Goal: Task Accomplishment & Management: Manage account settings

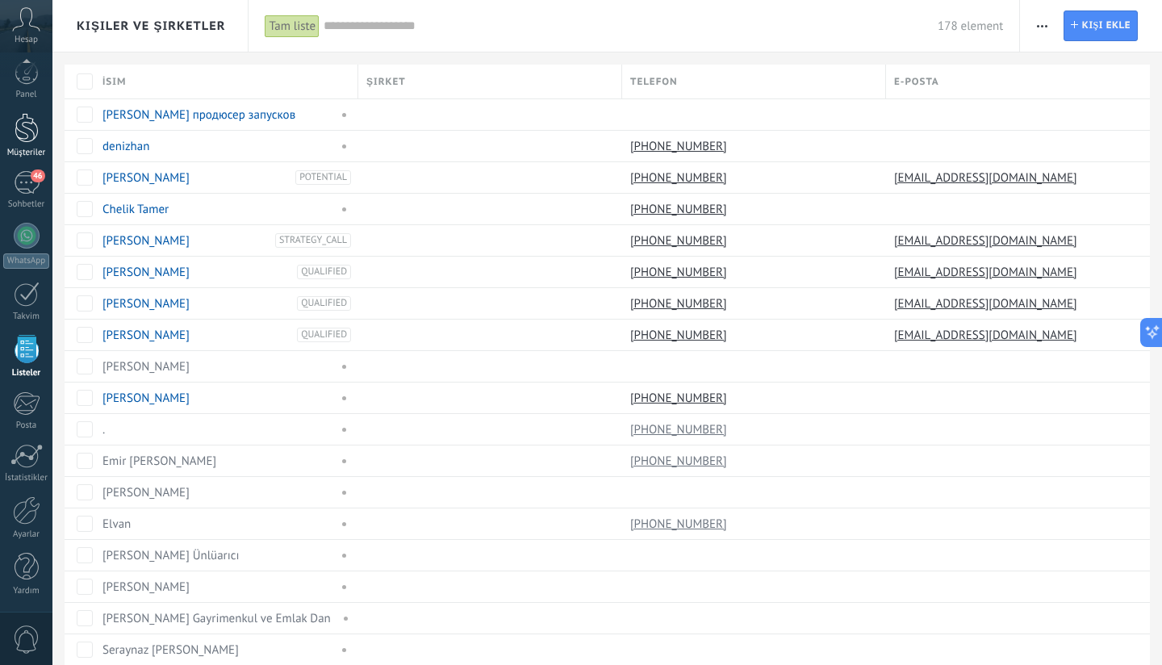
click at [32, 113] on div at bounding box center [27, 128] width 24 height 30
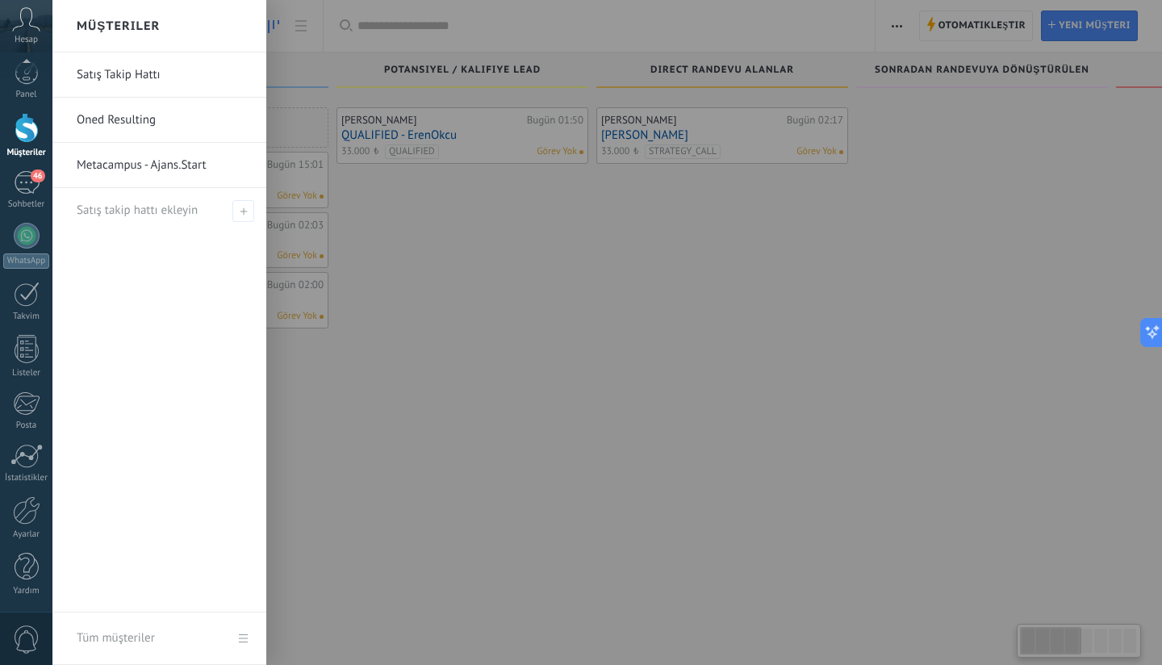
click at [136, 121] on link "Oned Resulting" at bounding box center [163, 120] width 173 height 45
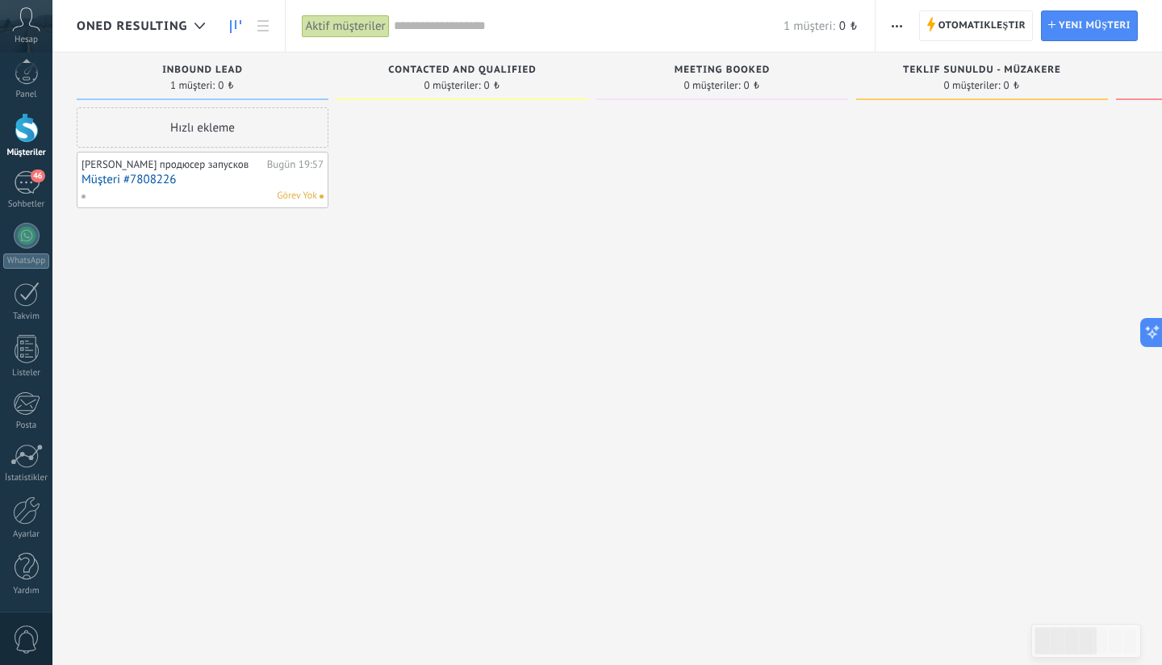
click at [166, 190] on div "Görev Yok" at bounding box center [199, 196] width 236 height 15
click at [159, 181] on link "Müşteri #7808226" at bounding box center [202, 180] width 242 height 14
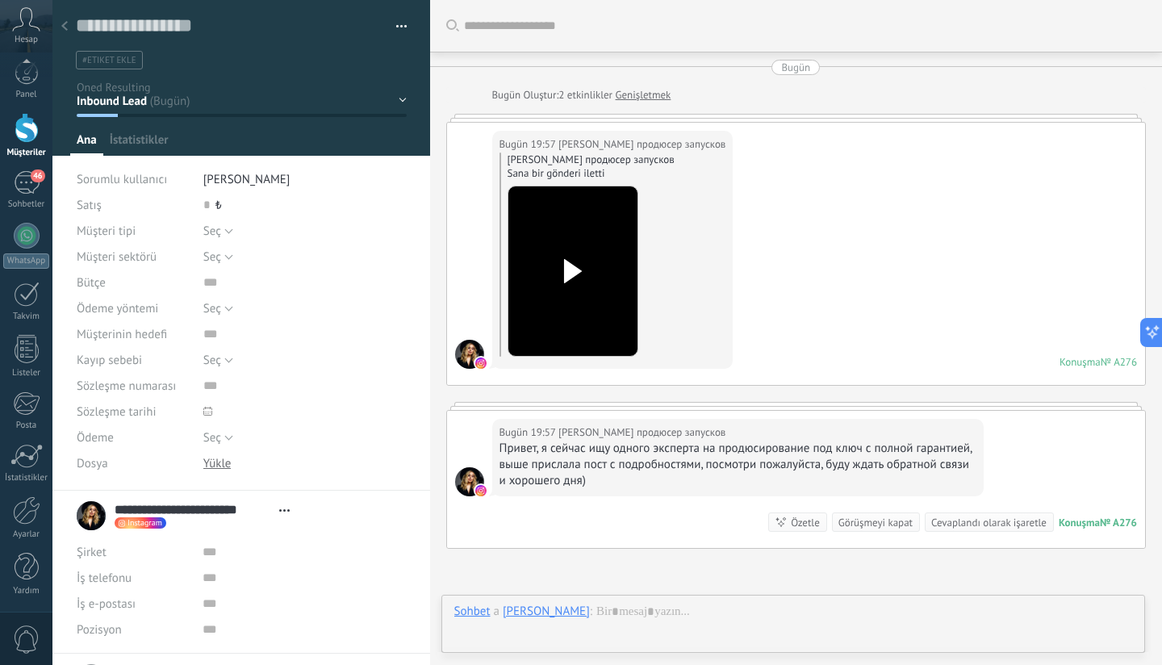
scroll to position [164, 0]
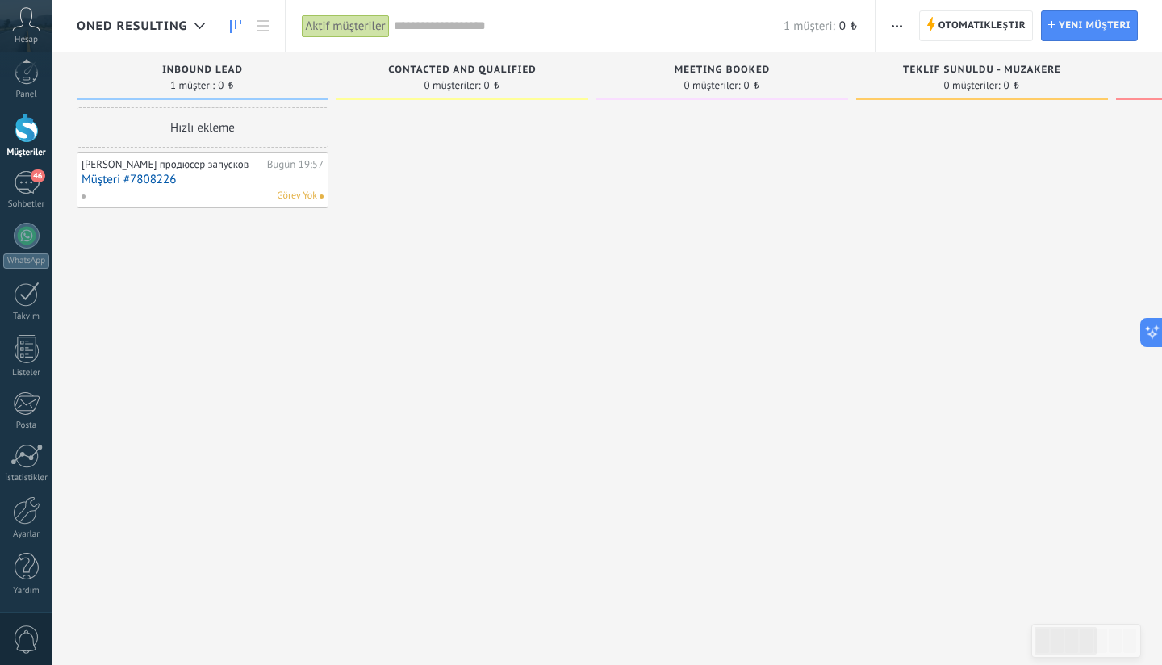
scroll to position [269, 0]
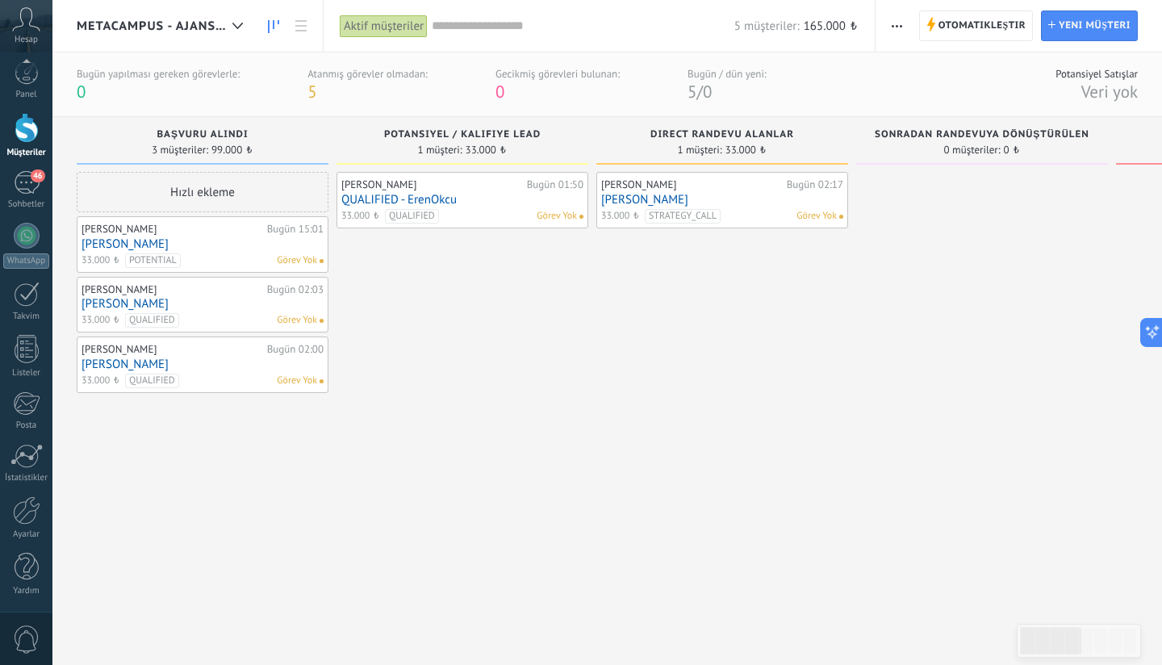
click at [219, 235] on div "[PERSON_NAME]" at bounding box center [172, 229] width 182 height 13
click at [149, 241] on link "[PERSON_NAME]" at bounding box center [202, 244] width 242 height 14
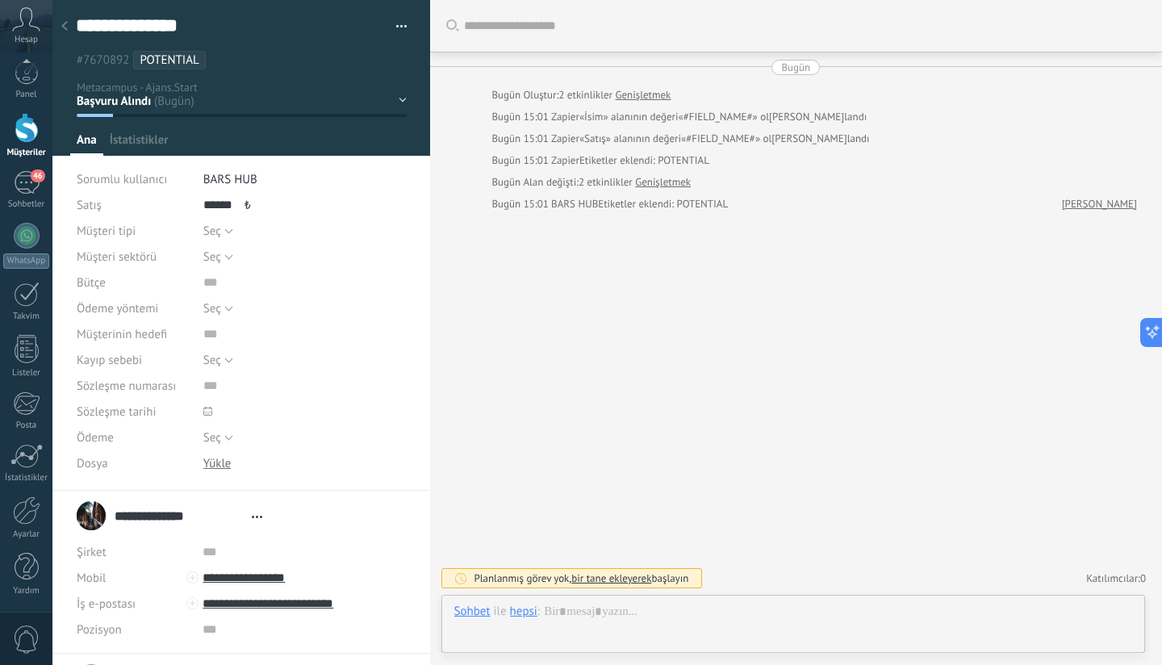
type textarea "**********"
click at [262, 577] on input "**********" at bounding box center [303, 578] width 202 height 26
type input "**********"
click at [283, 499] on div "902129099105 (WhatsApp)" at bounding box center [303, 495] width 201 height 27
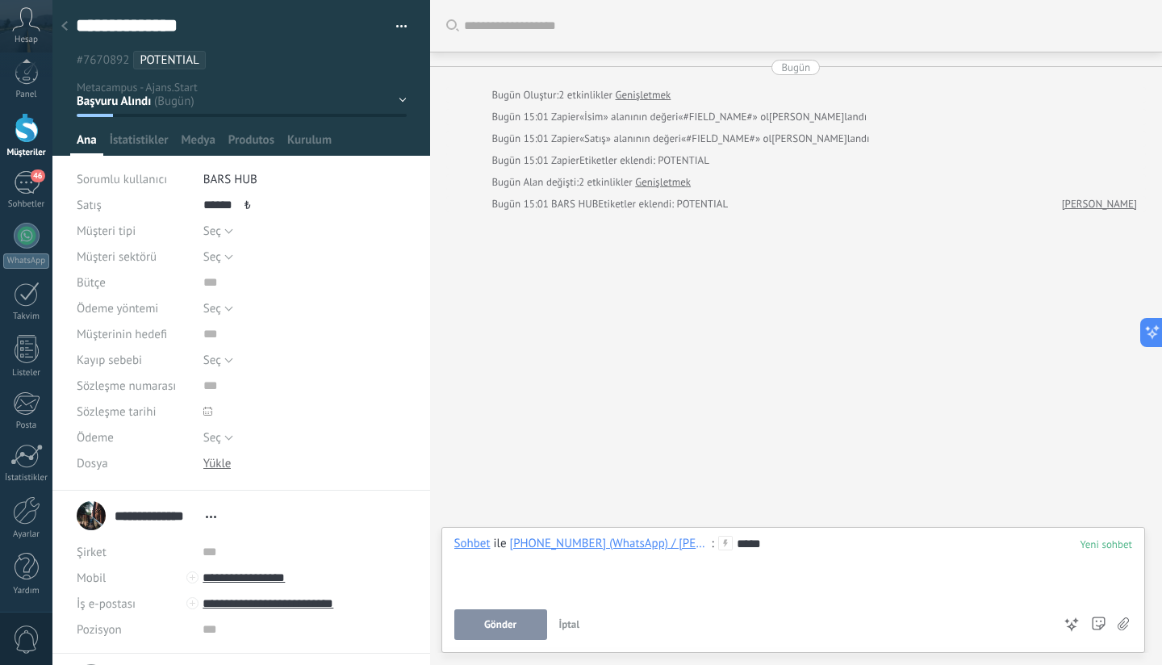
click at [498, 629] on span "Gönder" at bounding box center [500, 624] width 32 height 11
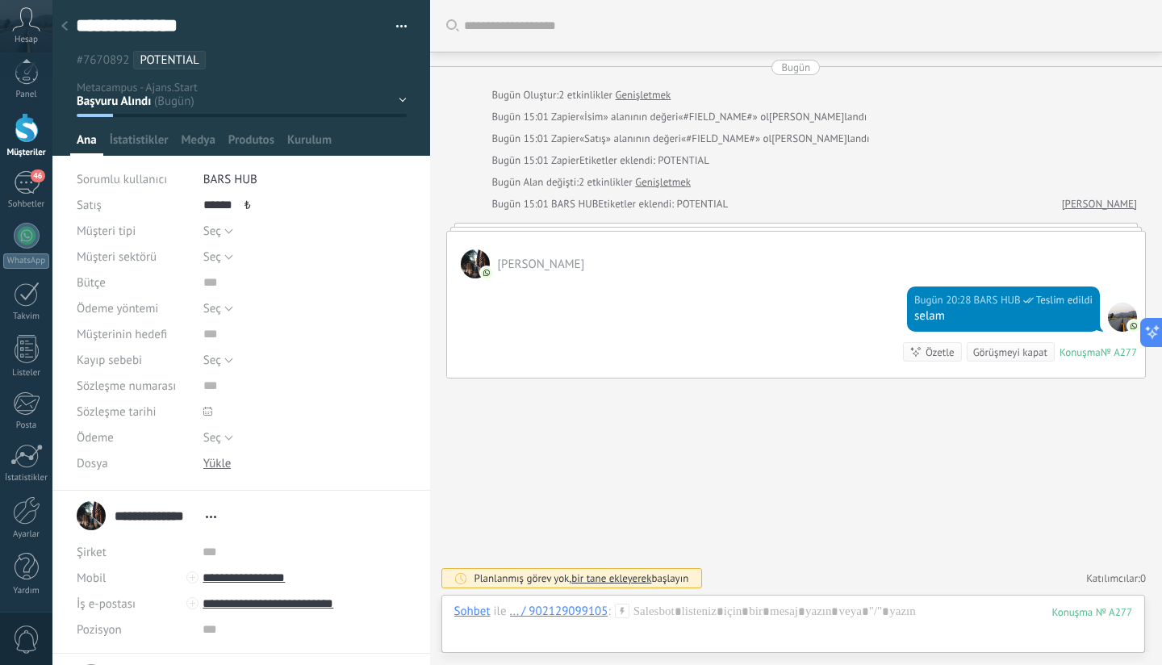
click at [626, 611] on icon at bounding box center [622, 610] width 15 height 15
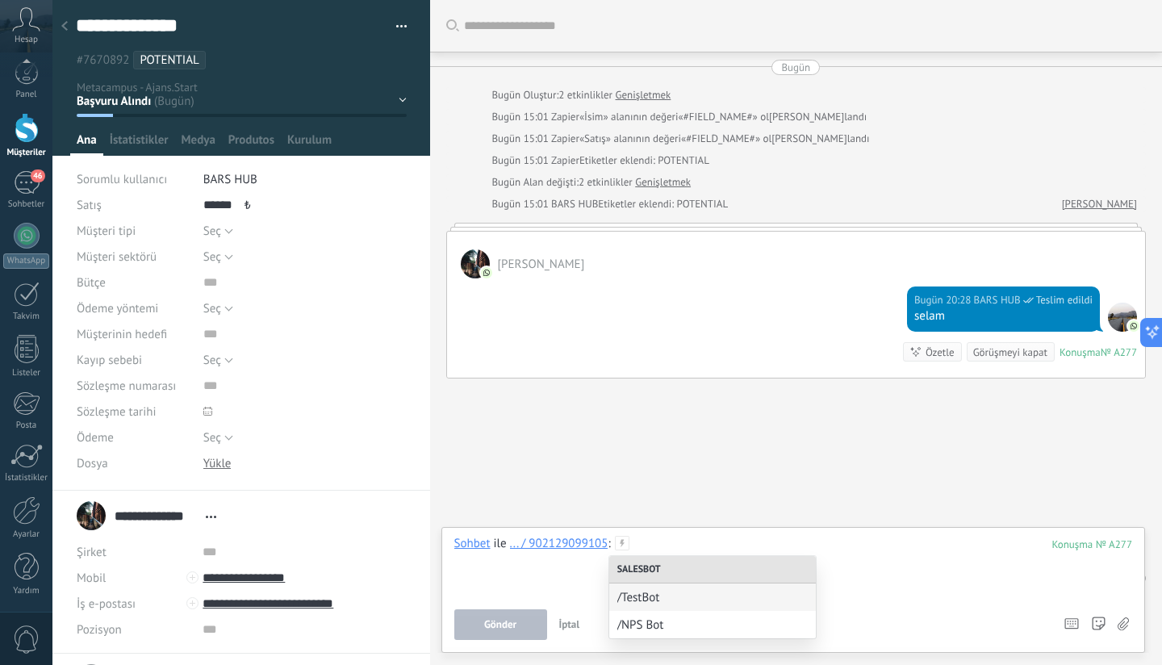
click at [869, 558] on div at bounding box center [793, 566] width 678 height 61
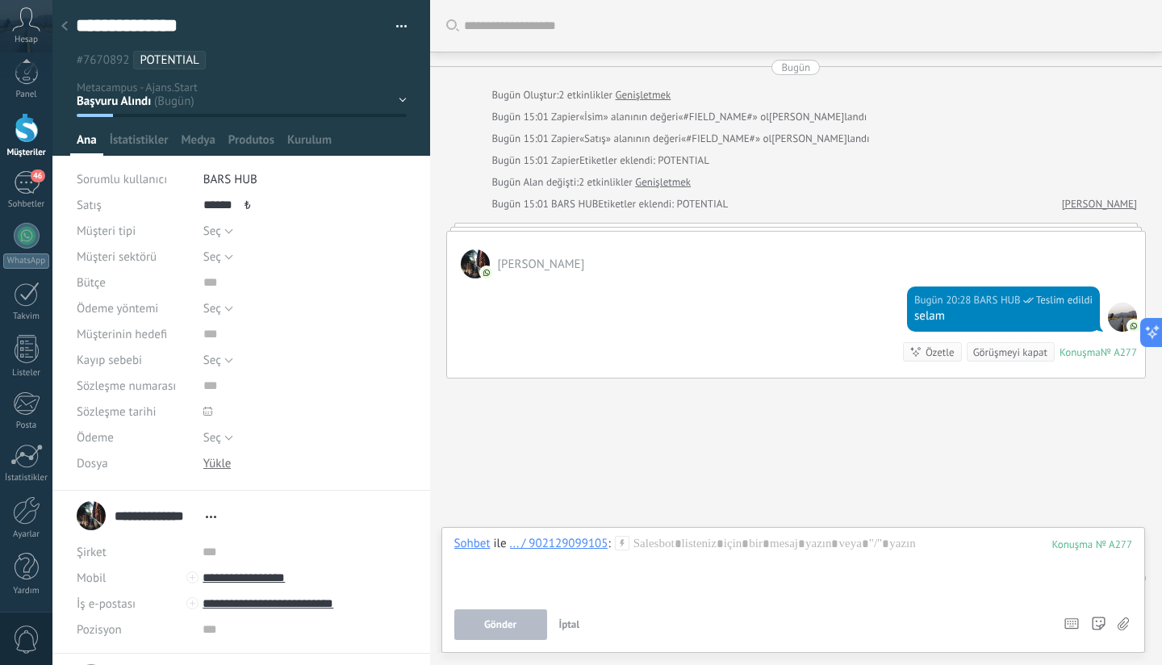
click at [561, 627] on span "İptal" at bounding box center [569, 624] width 21 height 14
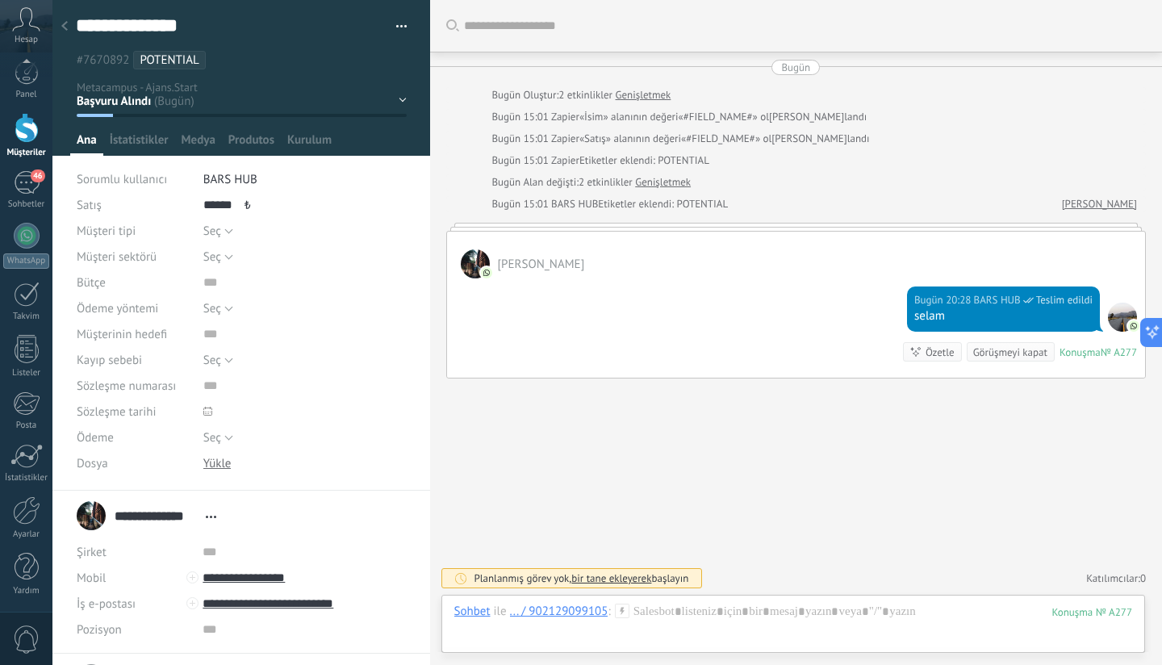
click at [69, 24] on div at bounding box center [64, 26] width 23 height 31
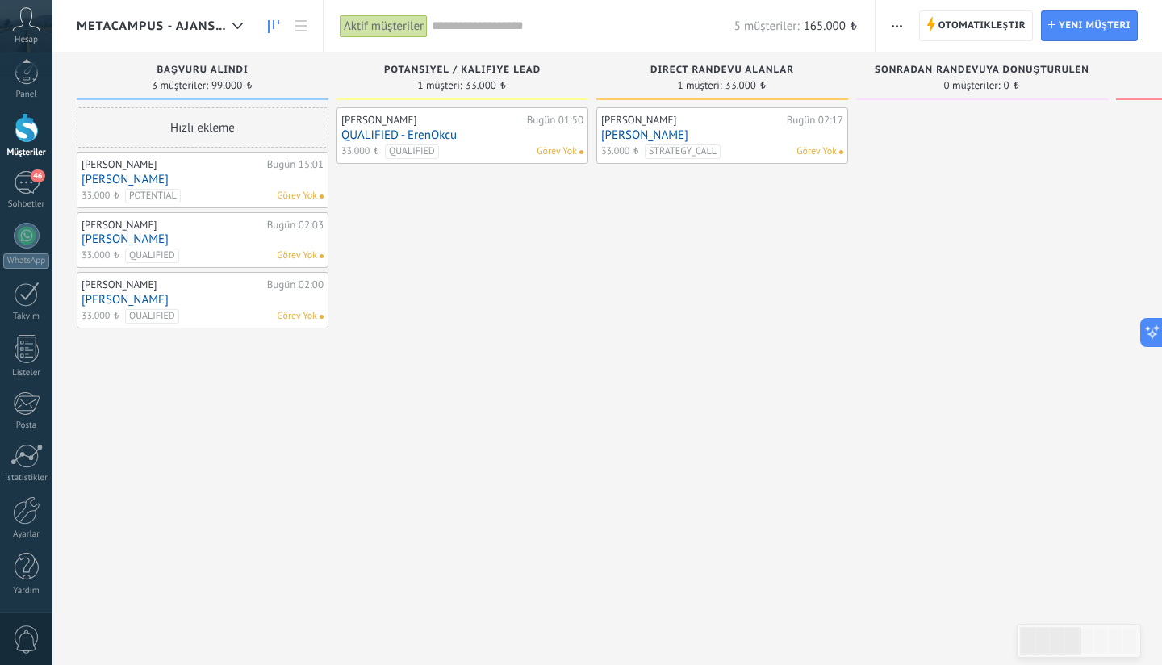
scroll to position [269, 0]
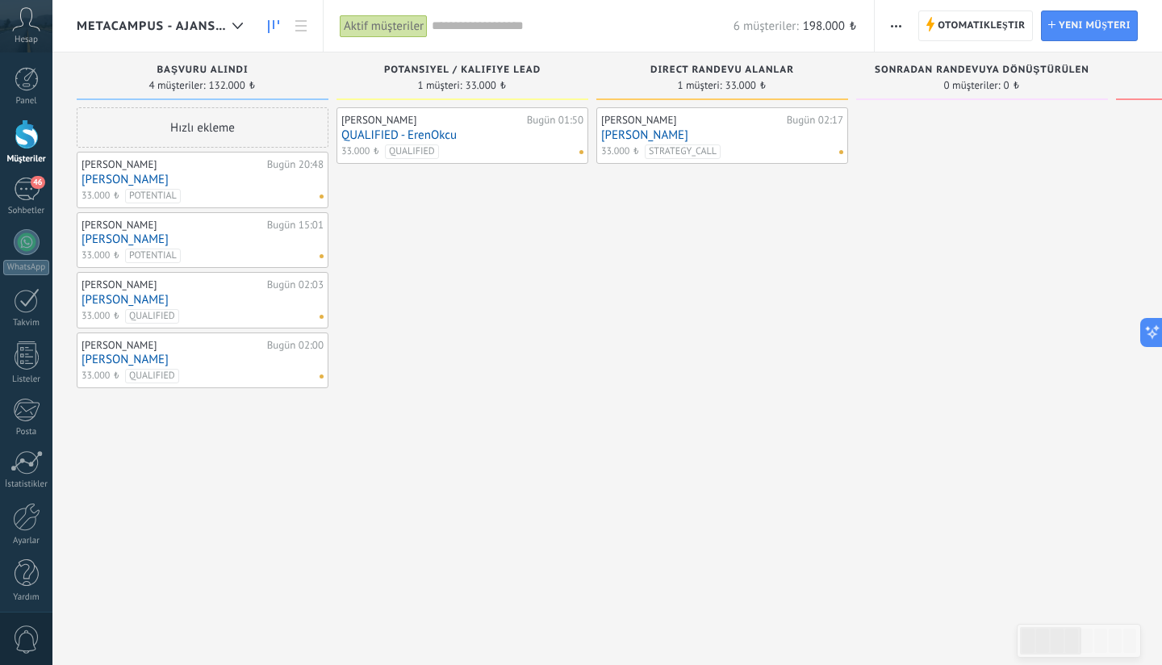
scroll to position [269, 0]
click at [139, 174] on link "[PERSON_NAME]" at bounding box center [202, 180] width 242 height 14
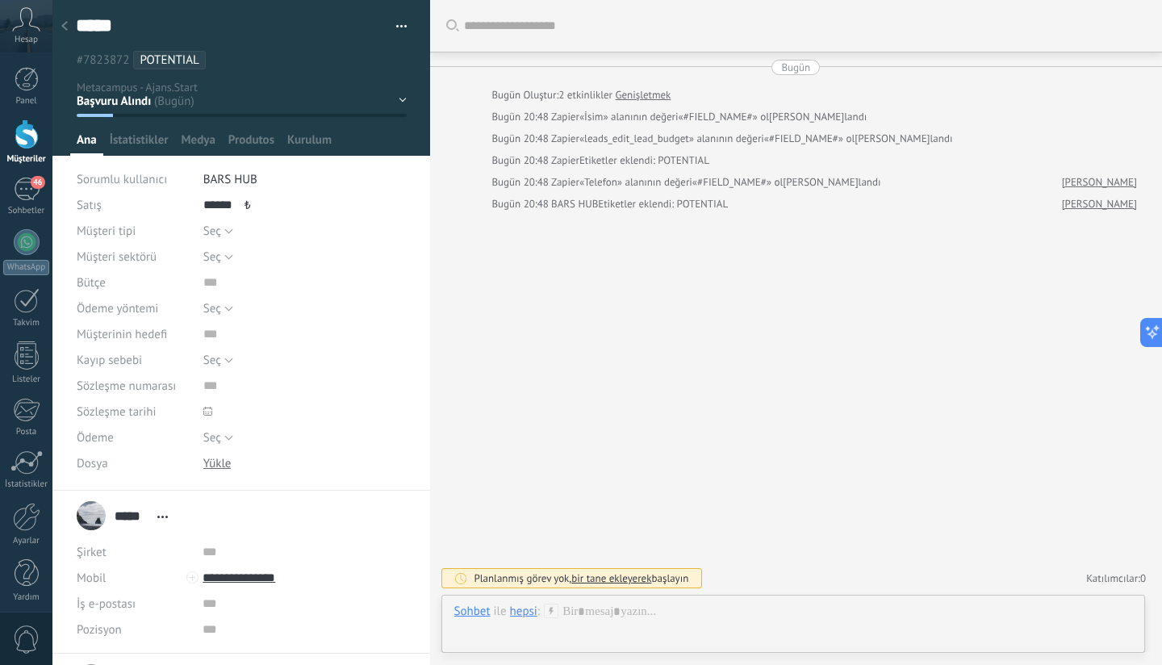
click at [69, 22] on div at bounding box center [64, 26] width 23 height 31
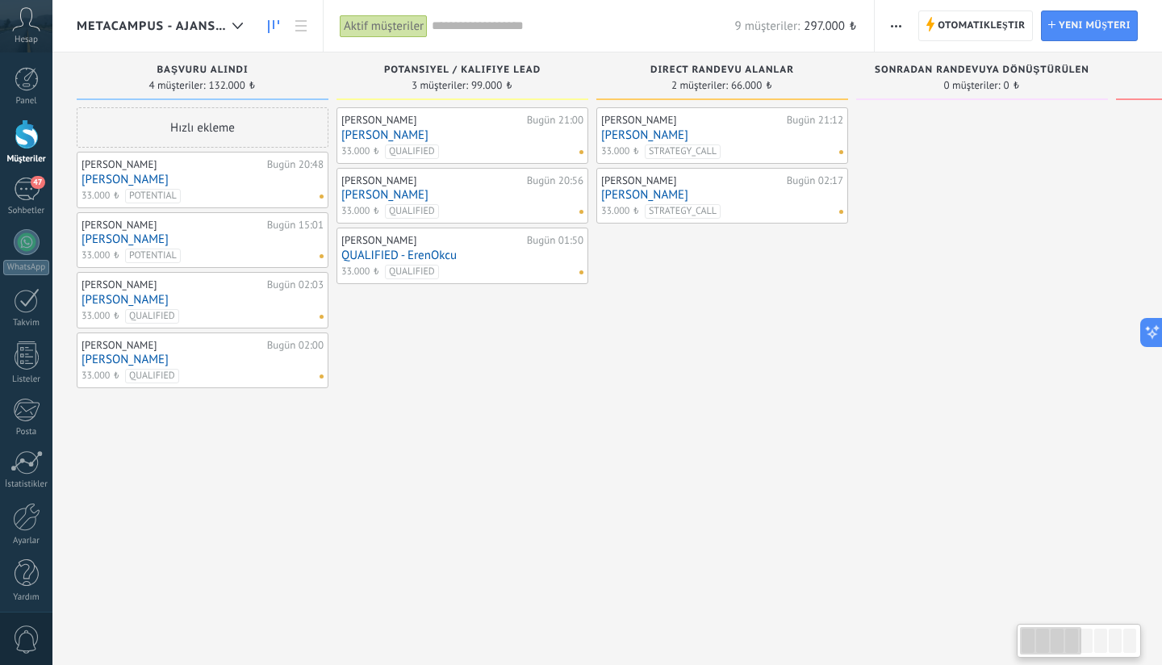
scroll to position [269, 0]
click at [302, 463] on div "Hızlı ekleme [GEOGRAPHIC_DATA] Bugün 20:48 [GEOGRAPHIC_DATA] 33.000 ₺ POTENTIAL…" at bounding box center [203, 334] width 252 height 454
click at [897, 21] on span "button" at bounding box center [896, 25] width 10 height 31
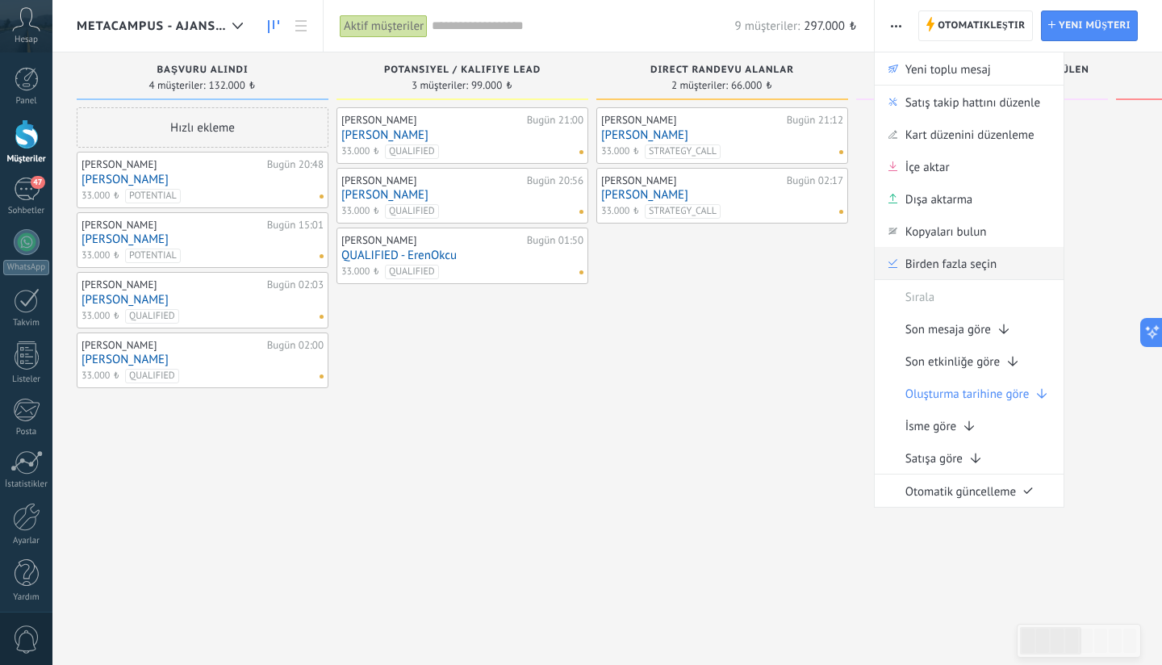
click at [981, 272] on span "Birden fazla seçin" at bounding box center [950, 263] width 91 height 32
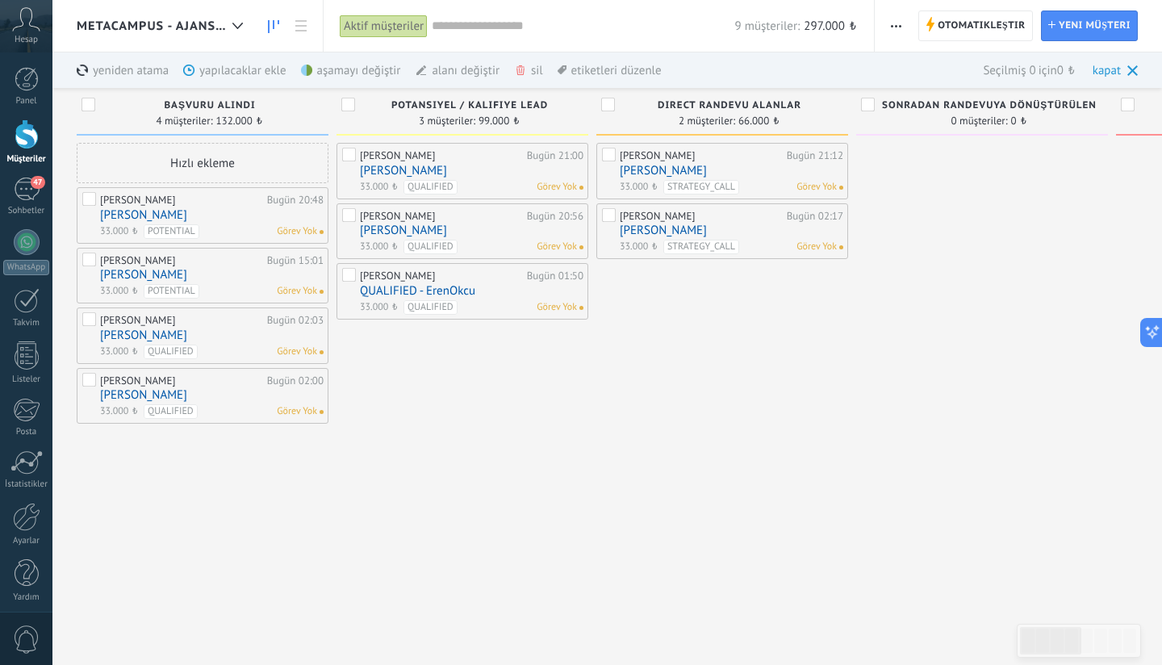
click at [88, 202] on label at bounding box center [90, 202] width 16 height 20
click at [84, 258] on label at bounding box center [90, 262] width 16 height 20
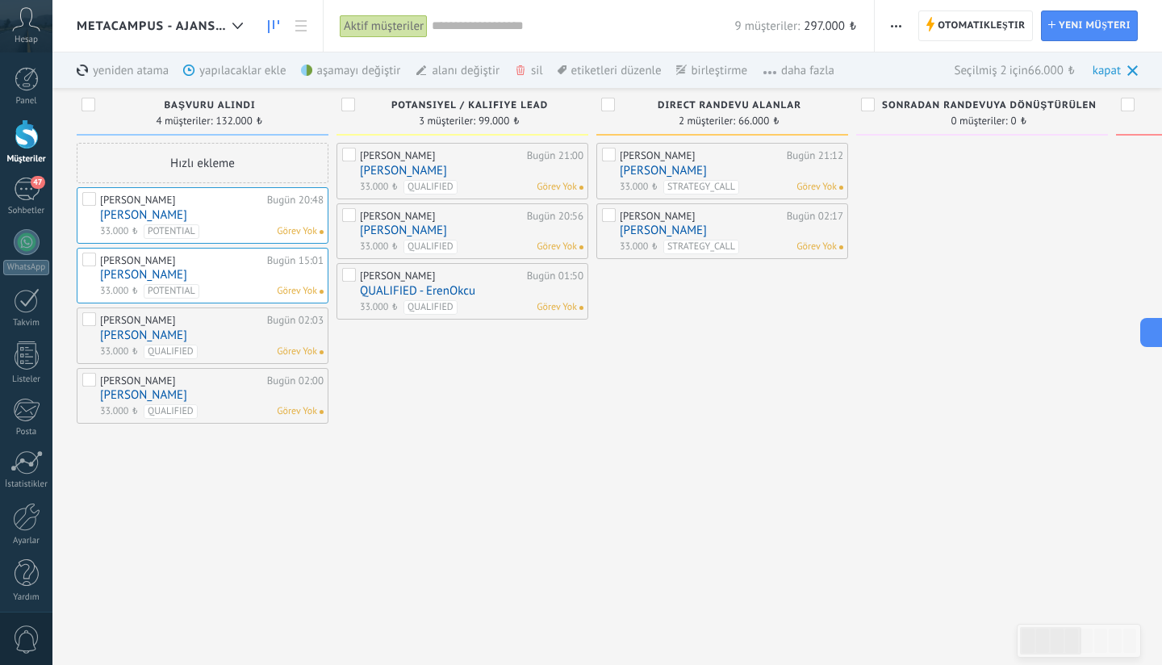
click at [92, 319] on label at bounding box center [90, 322] width 16 height 20
click at [90, 381] on label at bounding box center [90, 383] width 16 height 20
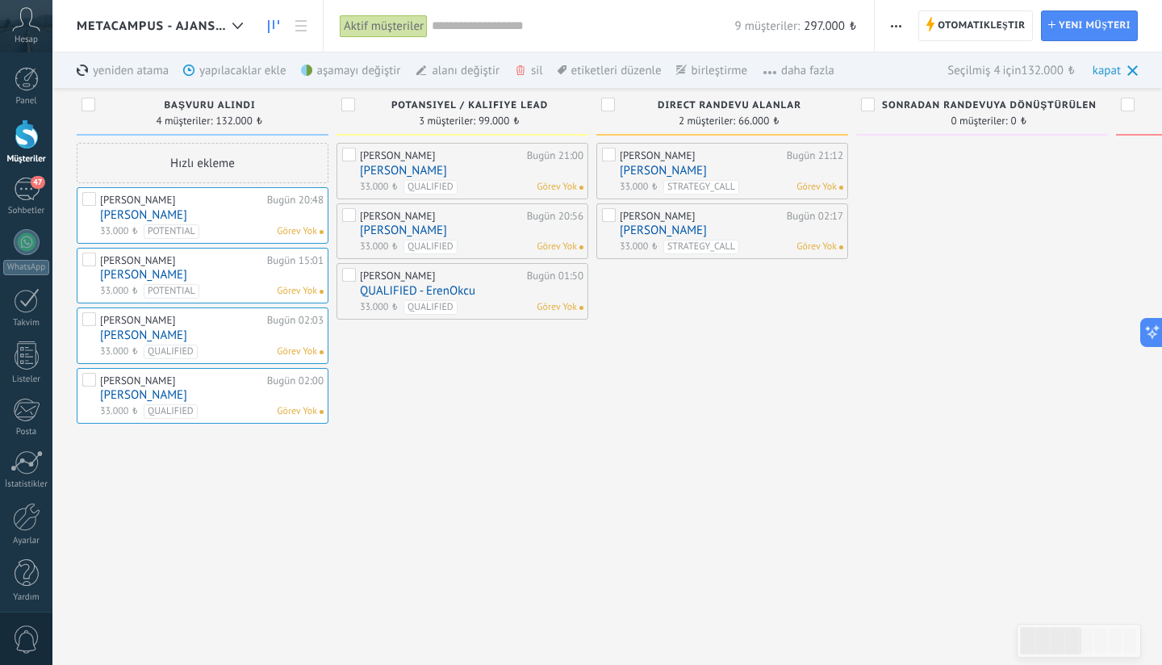
click at [349, 273] on label at bounding box center [350, 278] width 16 height 20
click at [350, 218] on label at bounding box center [350, 218] width 16 height 20
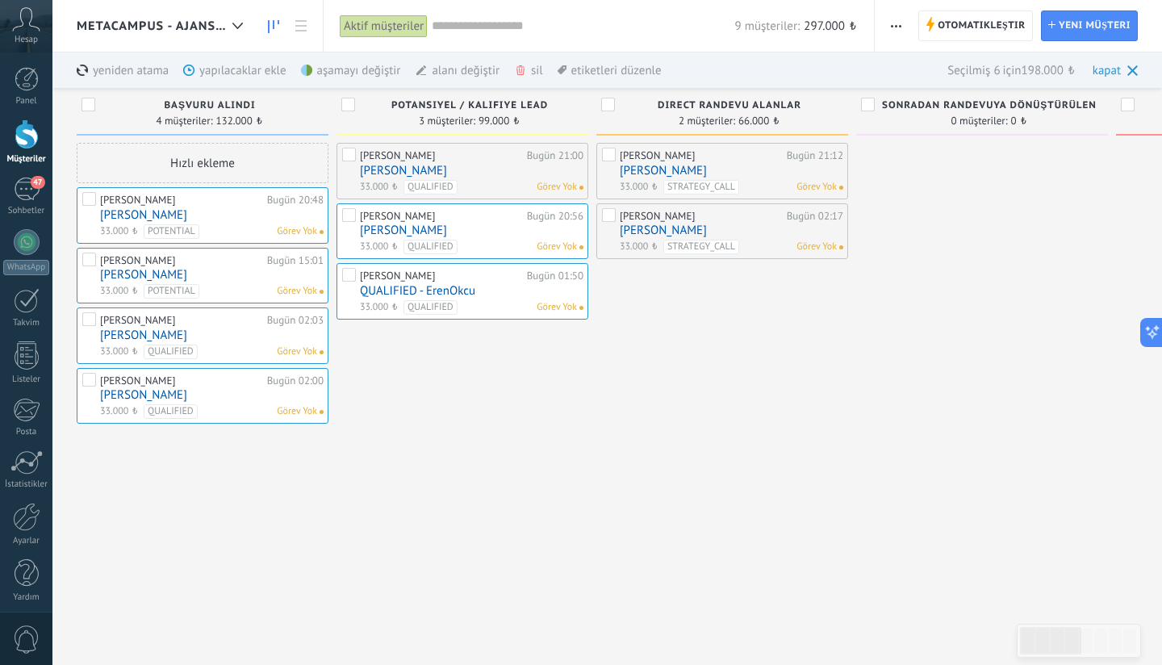
click at [353, 158] on label at bounding box center [350, 158] width 16 height 20
click at [528, 71] on div "sil daha fazla" at bounding box center [572, 69] width 116 height 35
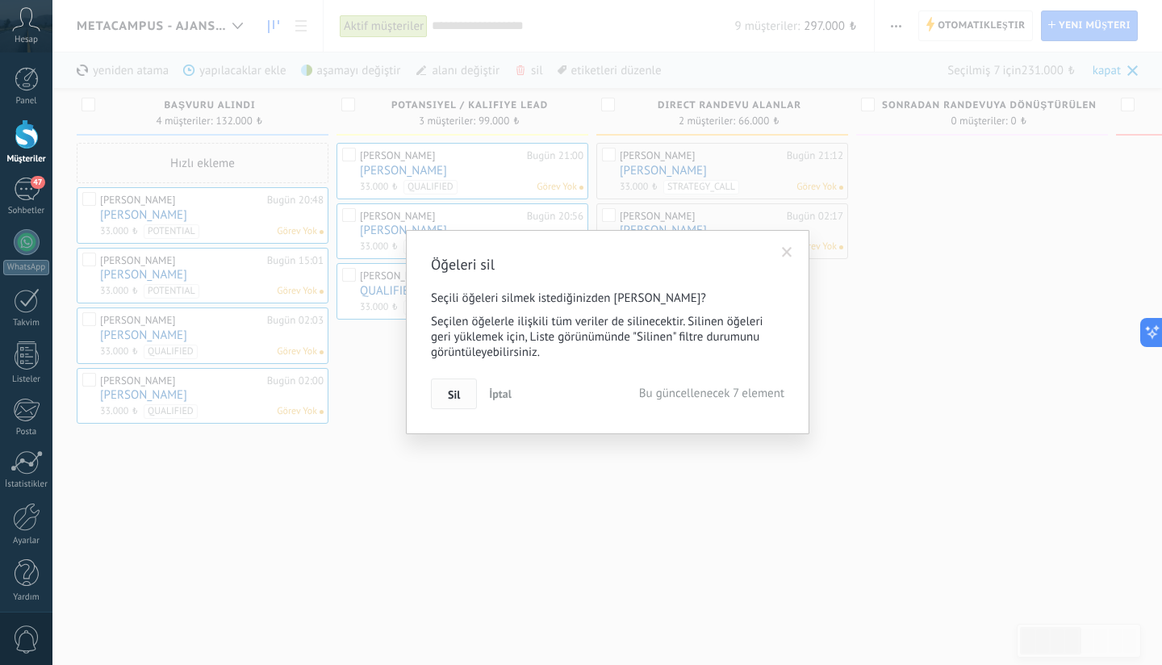
click at [448, 387] on button "Sil" at bounding box center [454, 393] width 46 height 31
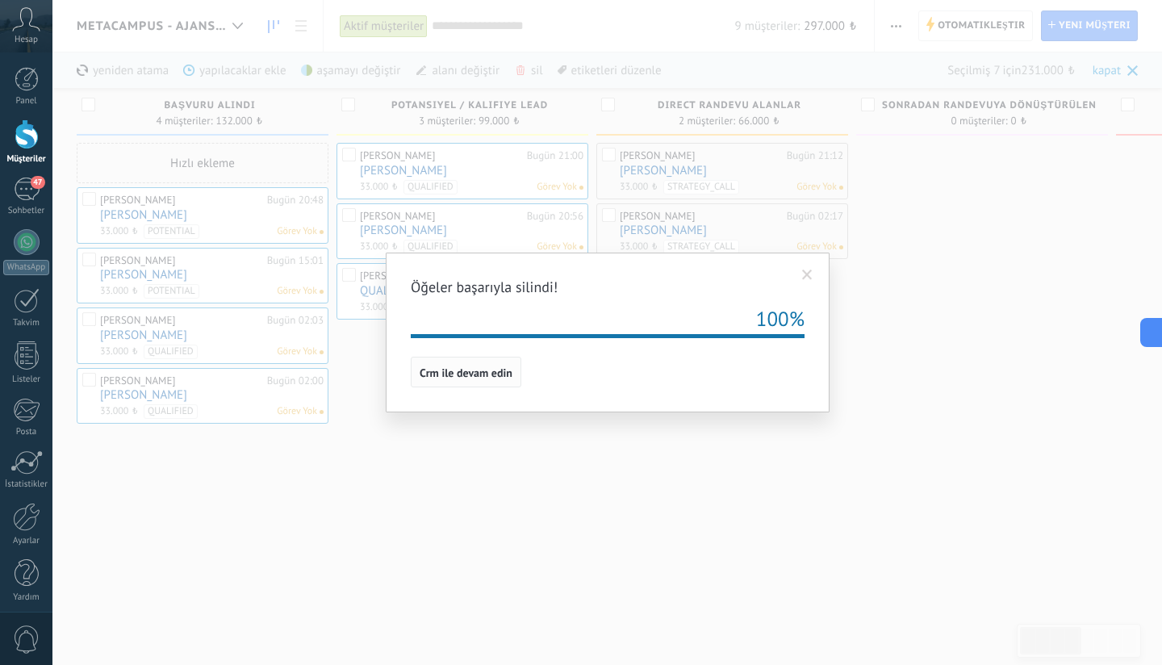
click at [454, 369] on span "Crm ile devam edin" at bounding box center [465, 372] width 93 height 11
